Goal: Task Accomplishment & Management: Use online tool/utility

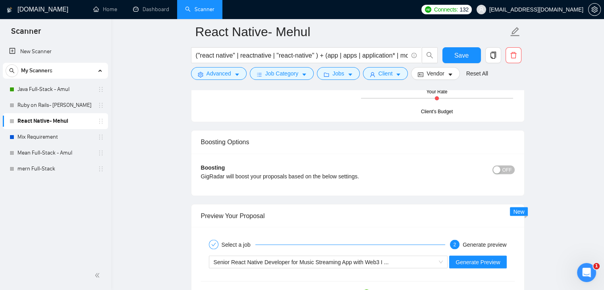
scroll to position [1238, 0]
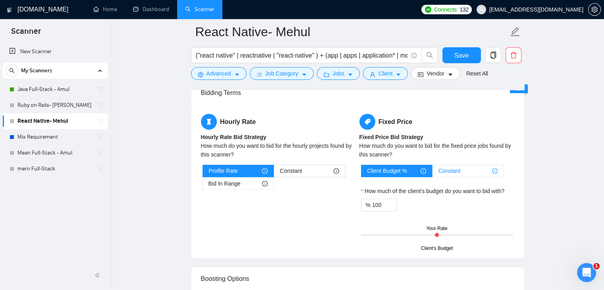
click at [447, 166] on span "Constant" at bounding box center [450, 171] width 22 height 12
click at [433, 173] on input "Constant" at bounding box center [433, 173] width 0 height 0
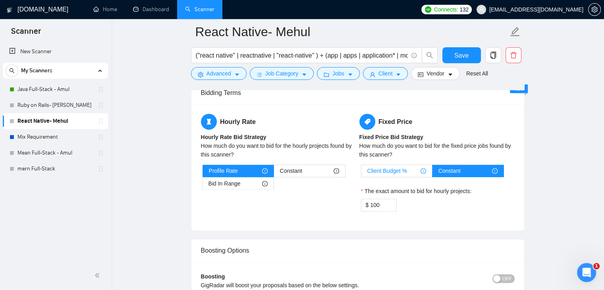
click at [411, 166] on div "Client Budget %" at bounding box center [397, 171] width 59 height 12
click at [362, 173] on input "Client Budget %" at bounding box center [362, 173] width 0 height 0
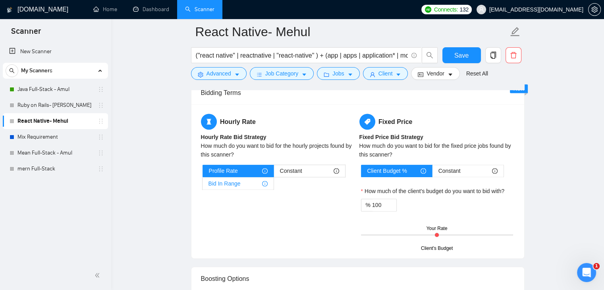
click at [244, 181] on div "Bid In Range" at bounding box center [238, 184] width 59 height 12
click at [203, 186] on input "Bid In Range" at bounding box center [203, 186] width 0 height 0
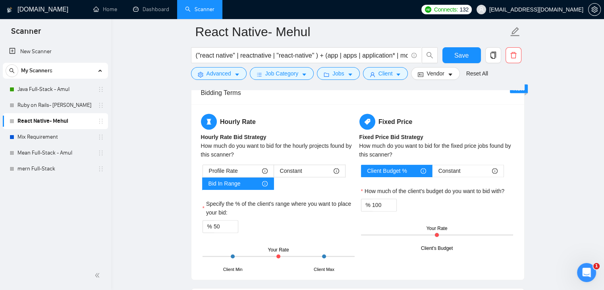
drag, startPoint x: 276, startPoint y: 249, endPoint x: 307, endPoint y: 250, distance: 30.6
click at [307, 250] on div "Client Min Client Max Your Rate" at bounding box center [279, 256] width 152 height 28
click at [323, 247] on div "Client Min Client Max Your Rate" at bounding box center [279, 256] width 152 height 28
drag, startPoint x: 225, startPoint y: 220, endPoint x: 189, endPoint y: 219, distance: 36.6
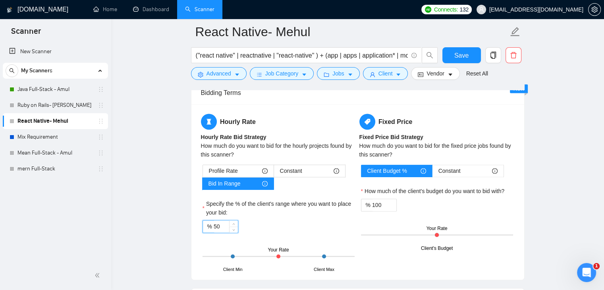
click at [297, 220] on div "% 50" at bounding box center [279, 226] width 152 height 13
click at [240, 165] on div "Profile Rate" at bounding box center [238, 171] width 59 height 12
click at [203, 173] on input "Profile Rate" at bounding box center [203, 173] width 0 height 0
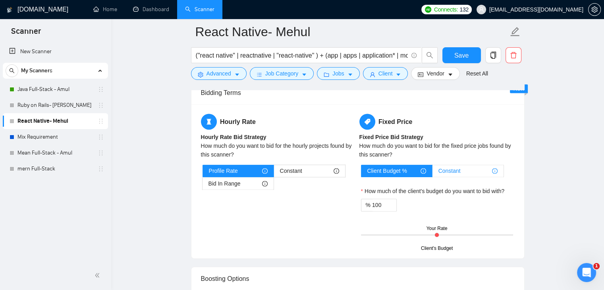
click at [479, 167] on div "Constant" at bounding box center [468, 171] width 59 height 12
click at [433, 173] on input "Constant" at bounding box center [433, 173] width 0 height 0
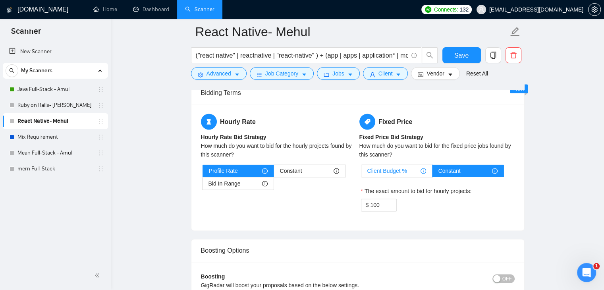
click at [399, 167] on span "Client Budget %" at bounding box center [388, 171] width 40 height 12
click at [362, 173] on input "Client Budget %" at bounding box center [362, 173] width 0 height 0
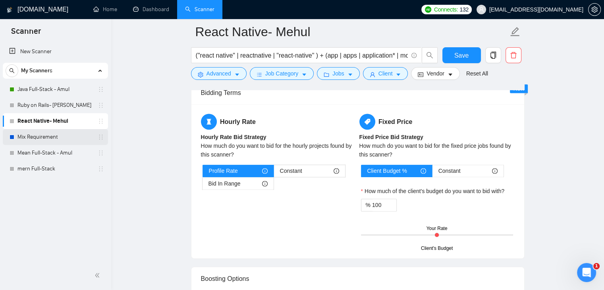
click at [53, 138] on link "Mix Requirement" at bounding box center [55, 137] width 76 height 16
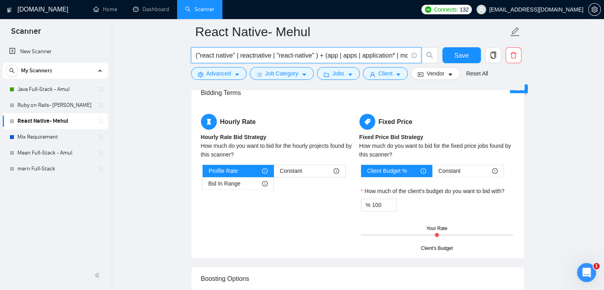
scroll to position [0, 16]
drag, startPoint x: 321, startPoint y: 57, endPoint x: 425, endPoint y: 54, distance: 104.2
click at [425, 54] on span "("react native" | reactnative | "react-native" ) + (app | apps | application* |…" at bounding box center [314, 55] width 247 height 16
click at [331, 54] on input "("react native" | reactnative | "react-native" ) + (app | apps | application* |…" at bounding box center [302, 55] width 212 height 10
drag, startPoint x: 55, startPoint y: 93, endPoint x: 342, endPoint y: 48, distance: 290.5
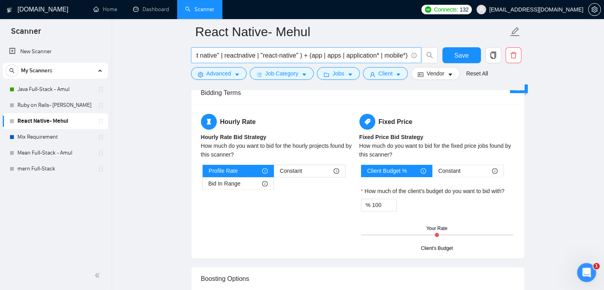
click at [55, 93] on link "Java Full-Stack - Amul" at bounding box center [55, 89] width 76 height 16
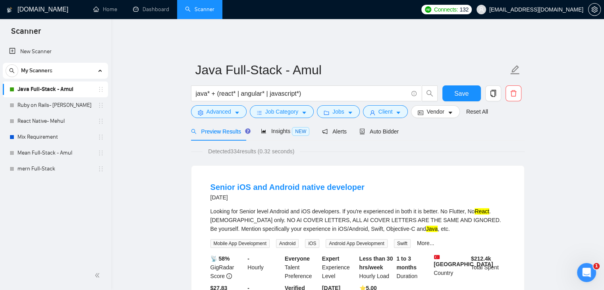
click at [321, 89] on input "java* + (react* | angular* | javascript*)" at bounding box center [302, 94] width 212 height 10
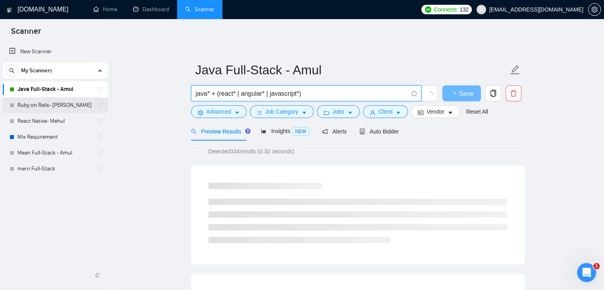
type input "java* + (react* | angular* | javascript*)"
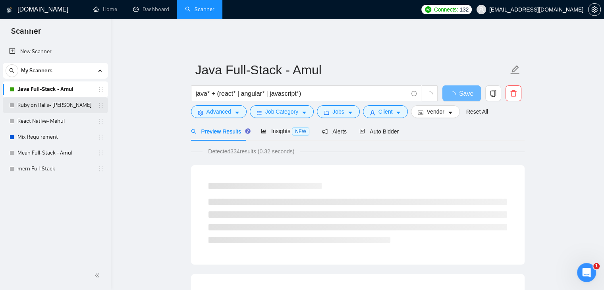
click at [45, 105] on link "Ruby on Rails- [PERSON_NAME]" at bounding box center [55, 105] width 76 height 16
